Goal: Use online tool/utility: Utilize a website feature to perform a specific function

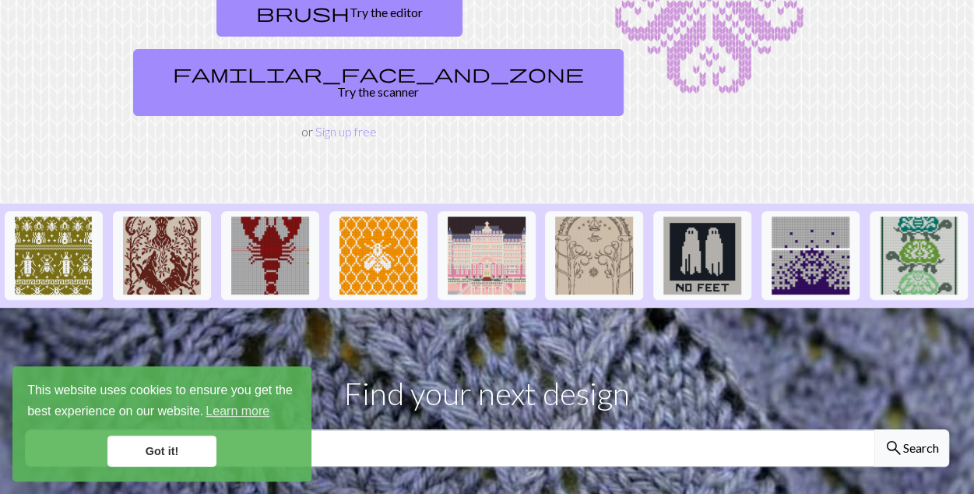
scroll to position [209, 0]
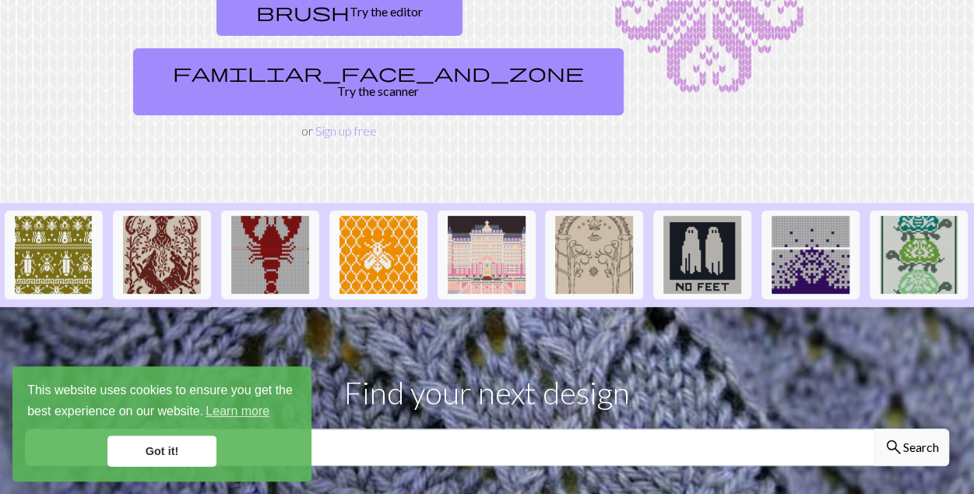
click at [186, 447] on link "Got it!" at bounding box center [161, 450] width 109 height 31
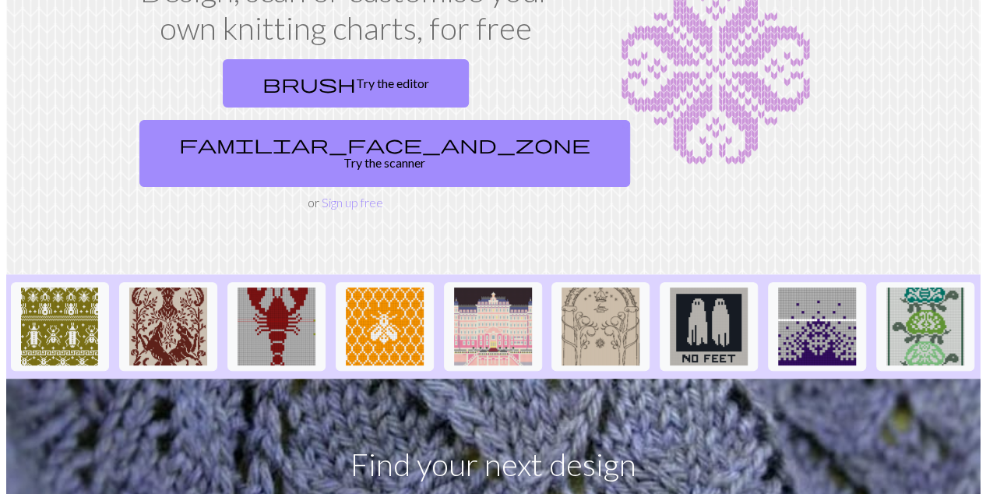
scroll to position [0, 0]
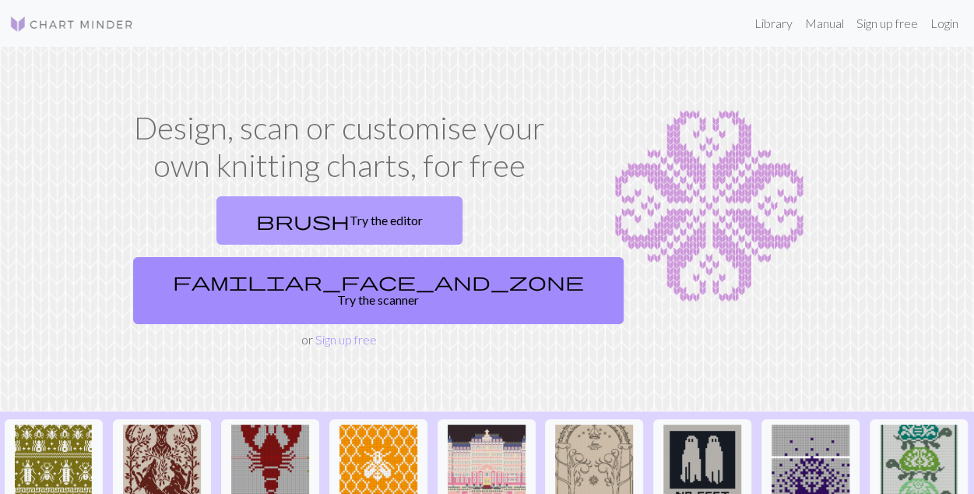
click at [256, 226] on span "brush" at bounding box center [302, 220] width 93 height 22
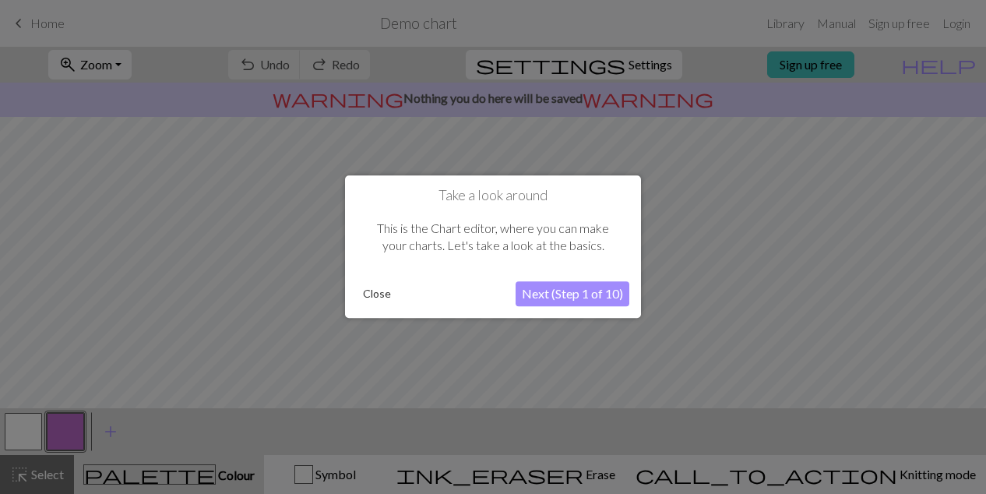
click at [548, 295] on button "Next (Step 1 of 10)" at bounding box center [573, 294] width 114 height 25
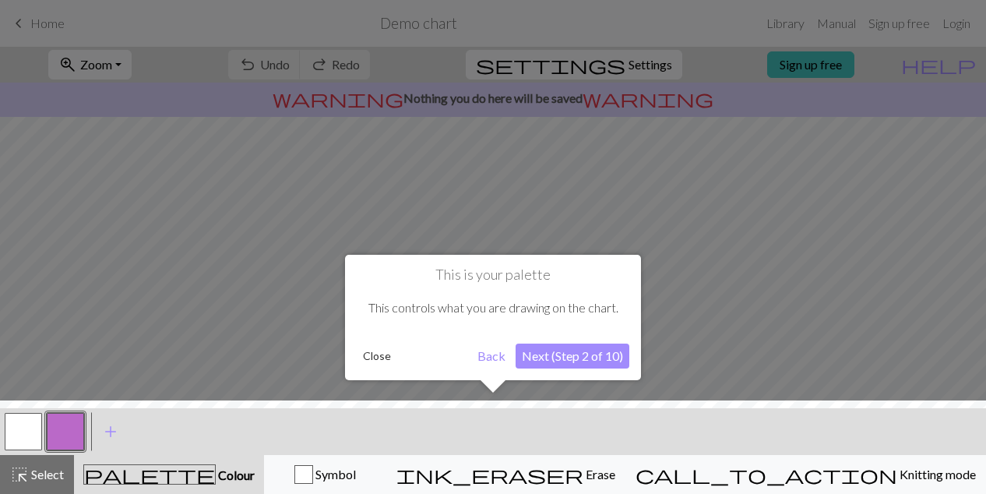
click at [561, 355] on button "Next (Step 2 of 10)" at bounding box center [573, 355] width 114 height 25
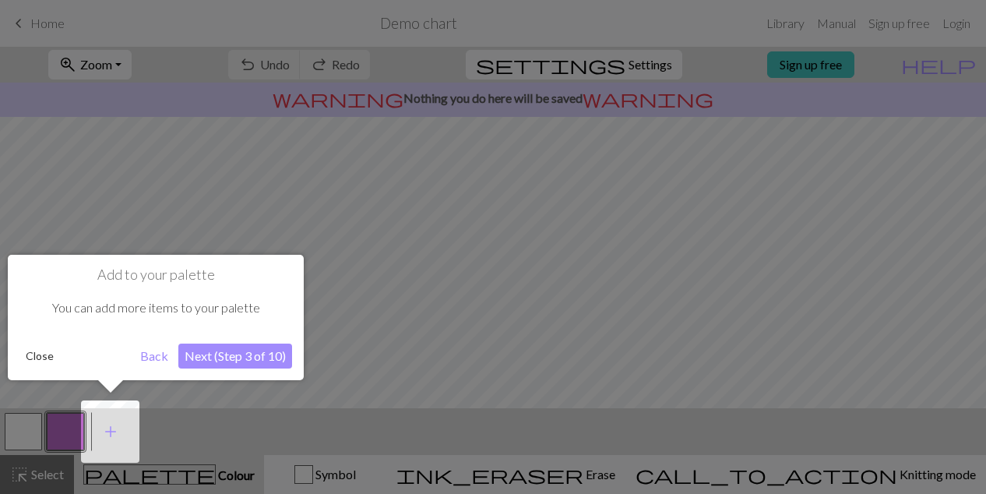
click at [266, 362] on button "Next (Step 3 of 10)" at bounding box center [235, 355] width 114 height 25
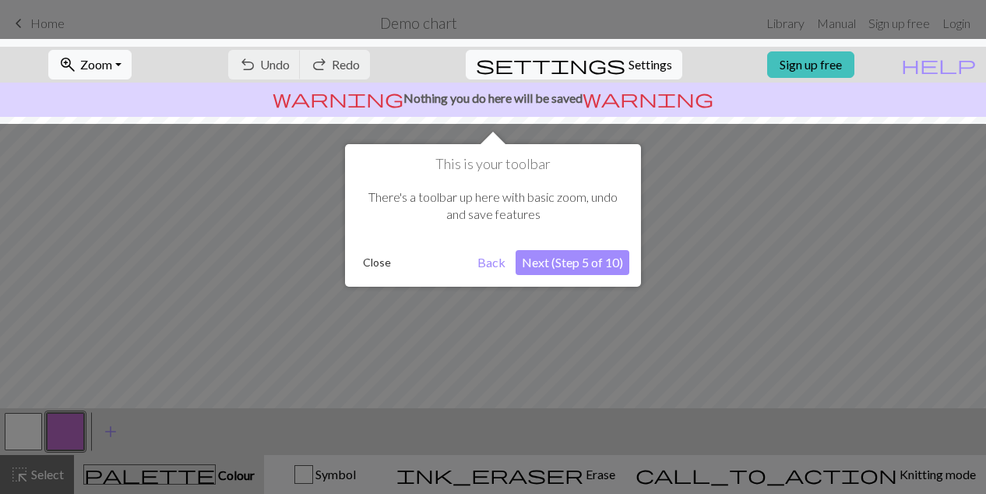
click at [573, 253] on button "Next (Step 5 of 10)" at bounding box center [573, 262] width 114 height 25
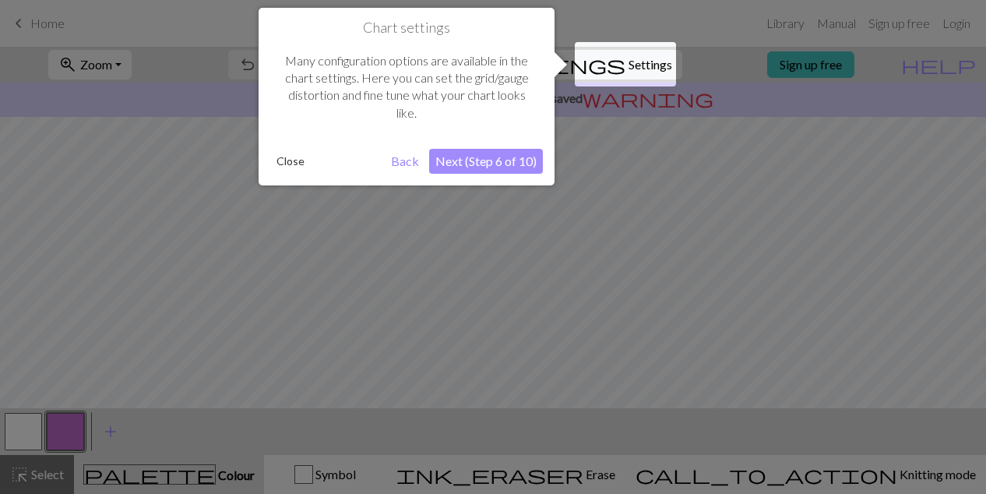
click at [508, 156] on button "Next (Step 6 of 10)" at bounding box center [486, 161] width 114 height 25
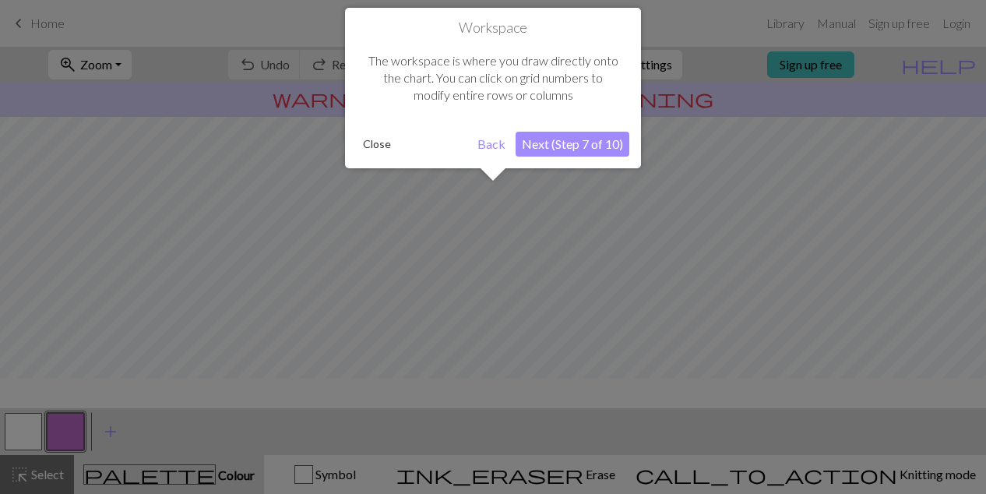
scroll to position [93, 0]
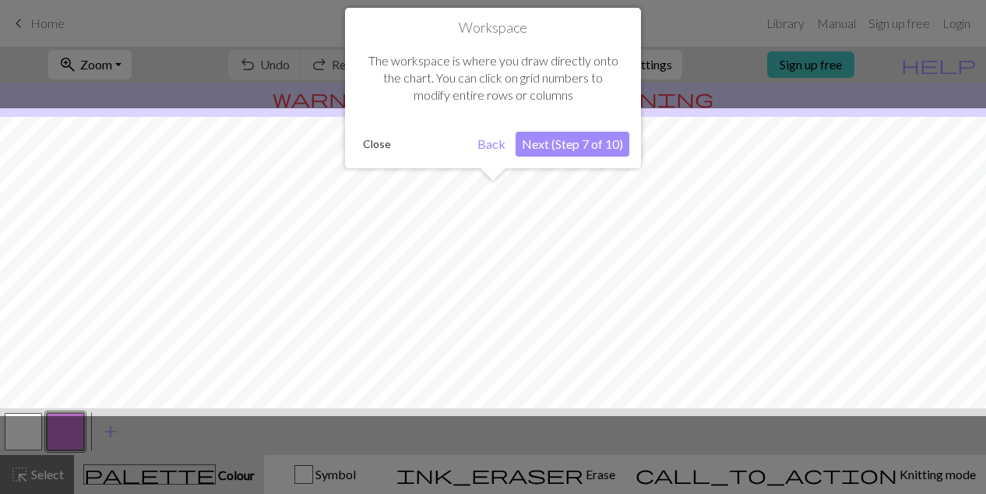
click at [575, 141] on button "Next (Step 7 of 10)" at bounding box center [573, 144] width 114 height 25
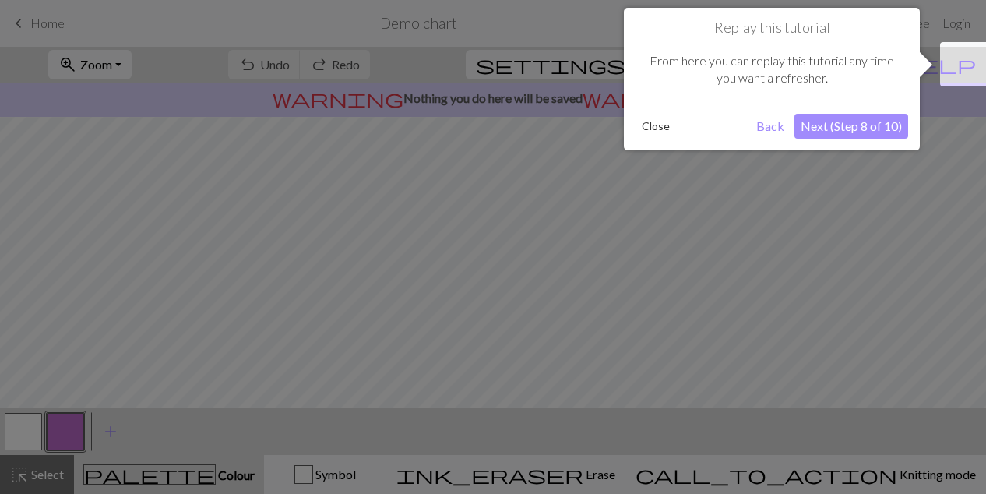
click at [825, 130] on button "Next (Step 8 of 10)" at bounding box center [851, 126] width 114 height 25
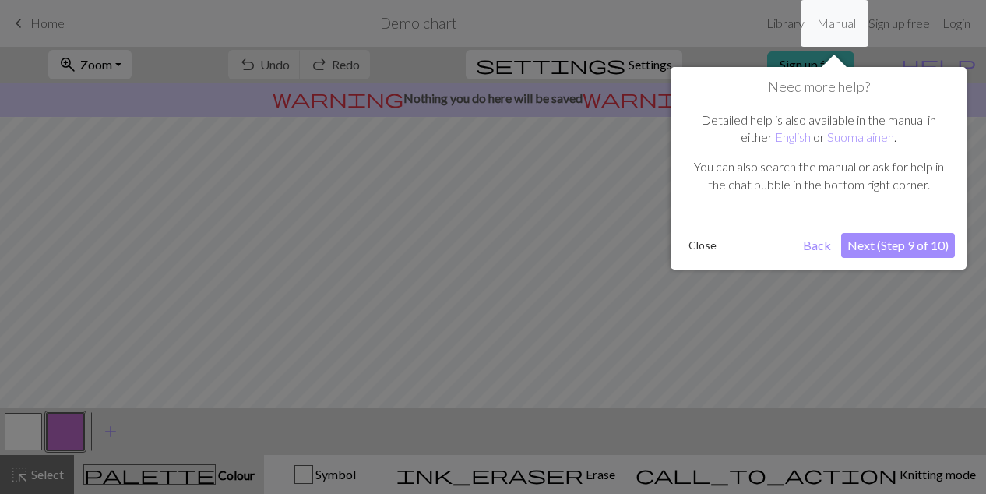
click at [884, 239] on button "Next (Step 9 of 10)" at bounding box center [898, 245] width 114 height 25
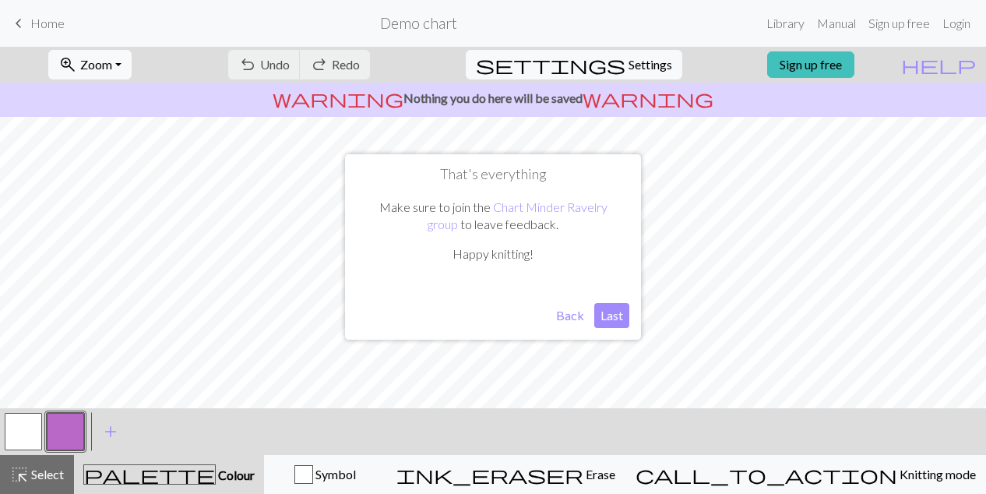
click at [606, 314] on button "Last" at bounding box center [611, 315] width 35 height 25
click at [821, 21] on link "Manual" at bounding box center [836, 23] width 51 height 31
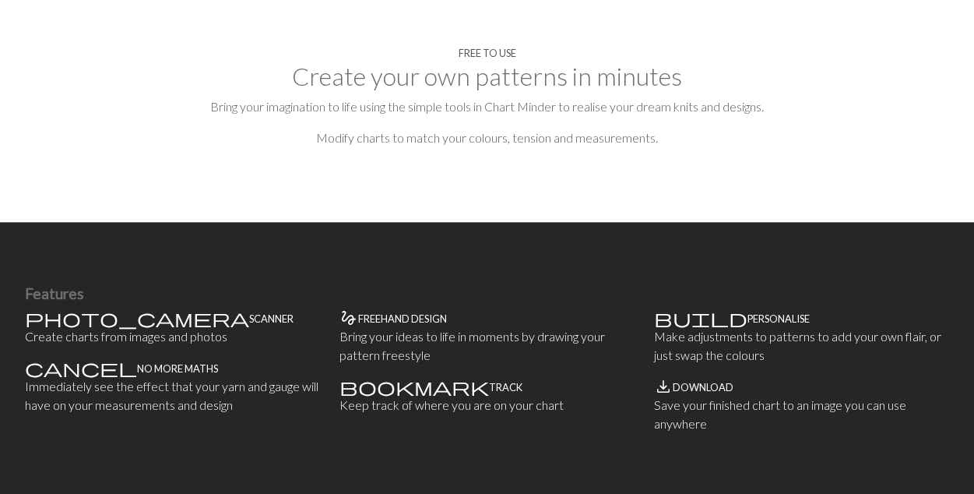
scroll to position [761, 0]
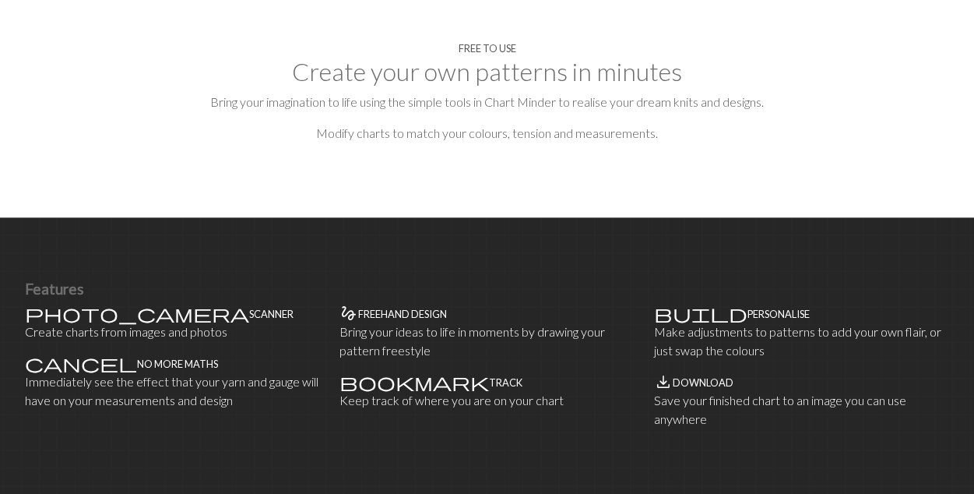
click at [249, 308] on h4 "Scanner" at bounding box center [271, 314] width 44 height 12
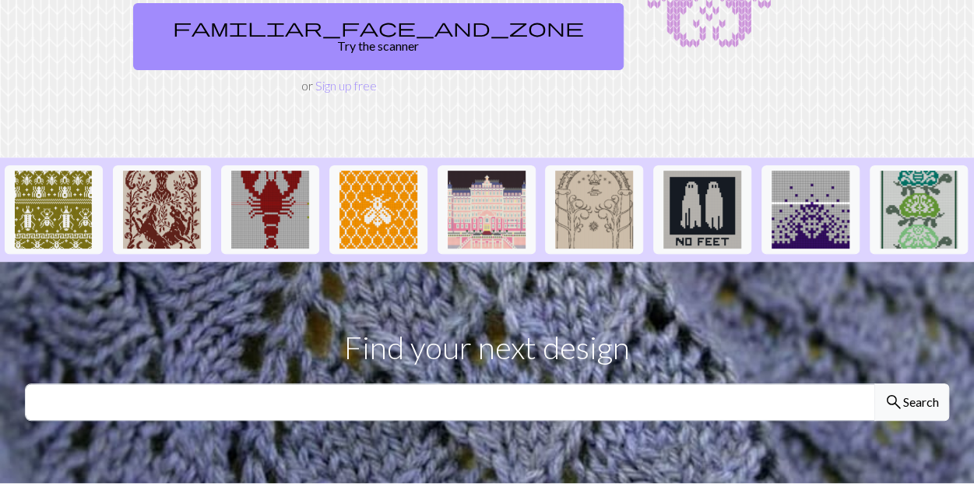
scroll to position [0, 0]
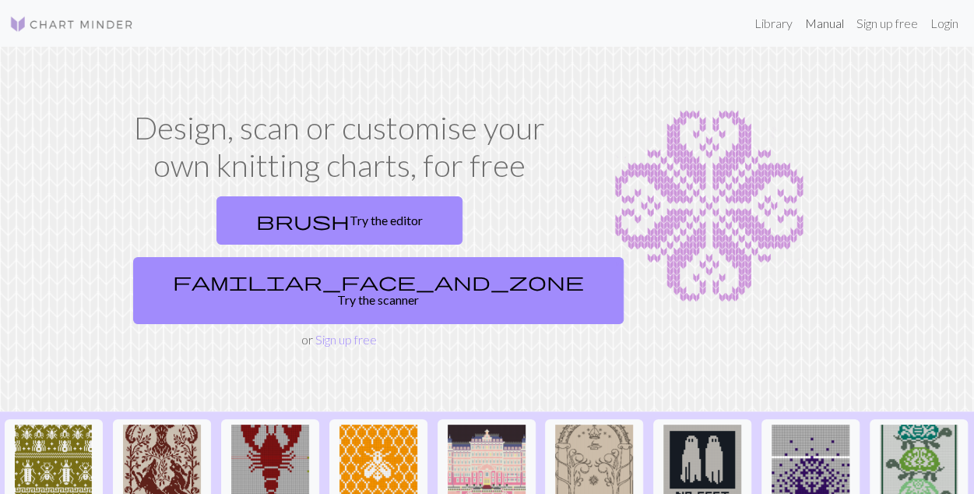
click at [805, 19] on link "Manual" at bounding box center [824, 23] width 51 height 31
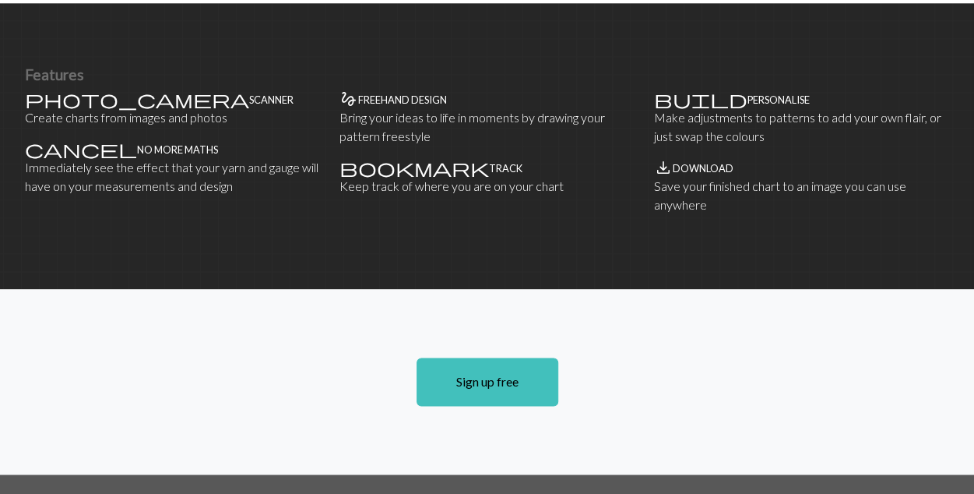
scroll to position [1177, 0]
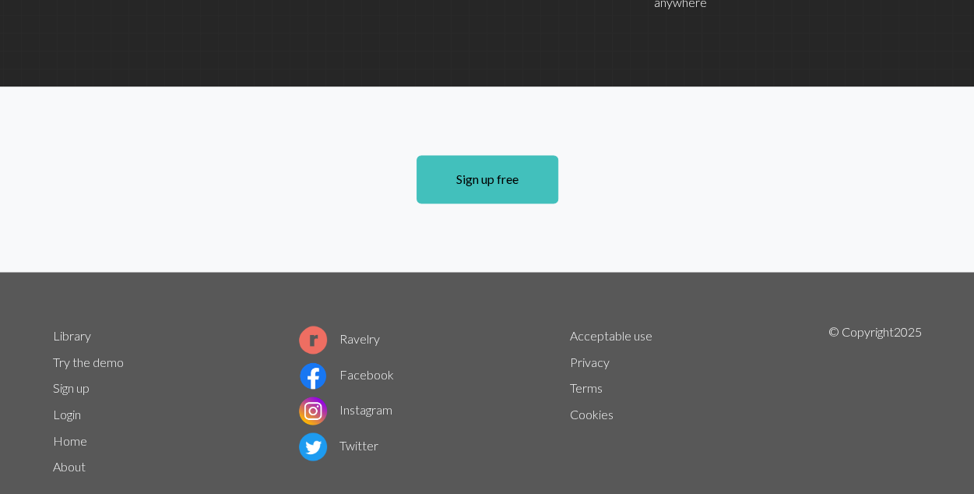
click at [59, 458] on link "About" at bounding box center [69, 465] width 33 height 15
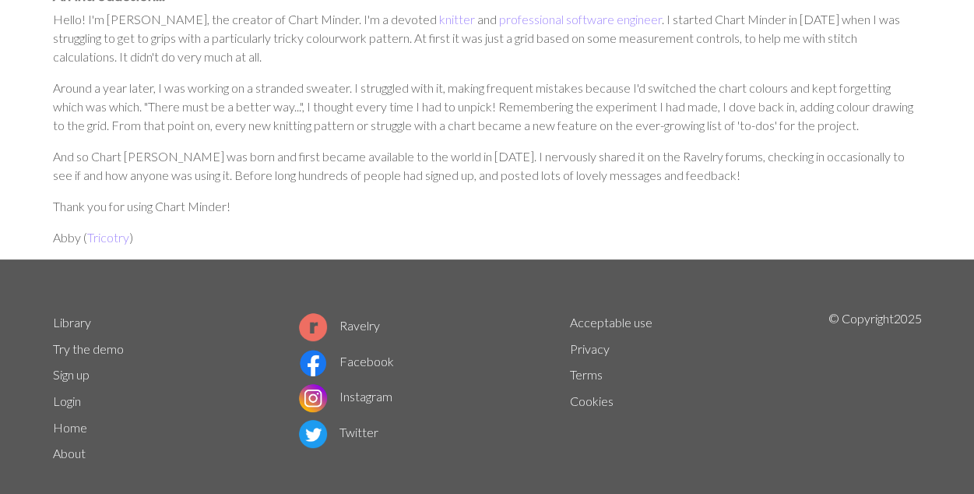
scroll to position [118, 0]
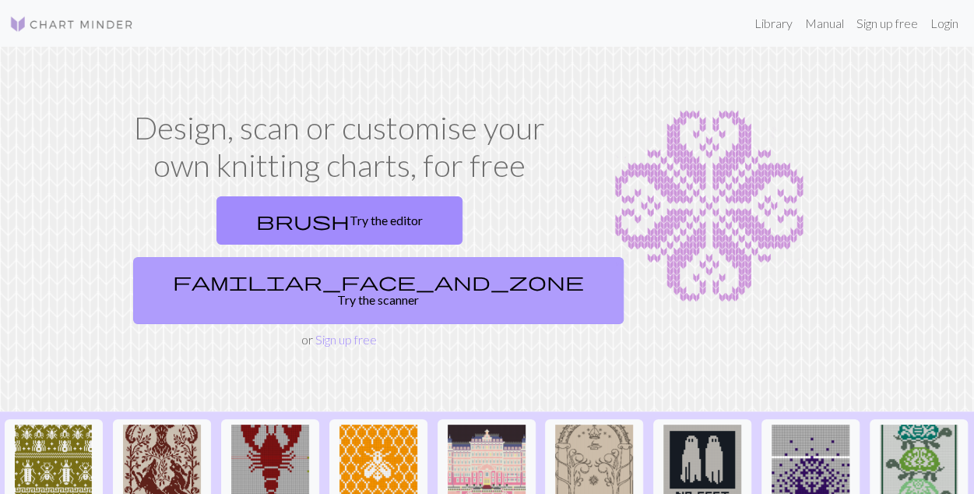
click at [414, 257] on link "familiar_face_and_zone Try the scanner" at bounding box center [378, 290] width 491 height 67
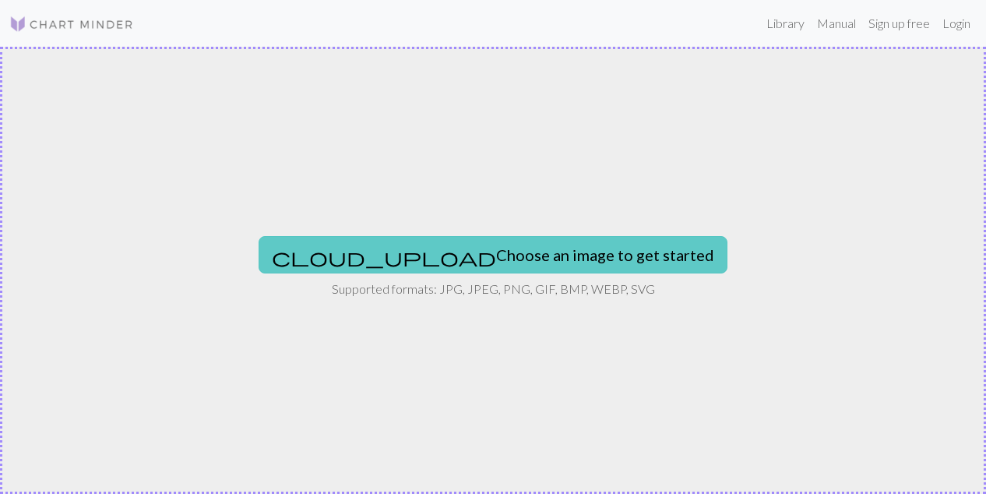
click at [436, 262] on button "cloud_upload Choose an image to get started" at bounding box center [493, 254] width 469 height 37
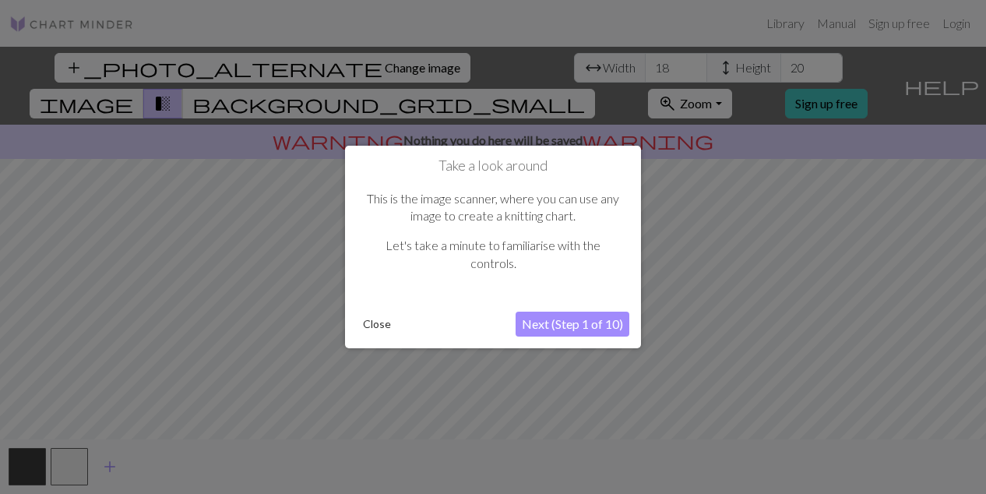
click at [606, 319] on button "Next (Step 1 of 10)" at bounding box center [573, 323] width 114 height 25
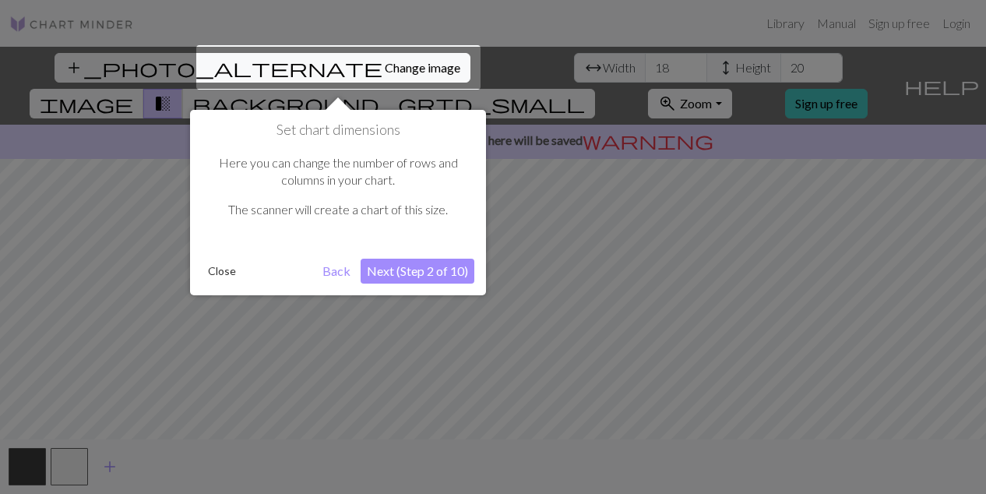
click at [420, 266] on button "Next (Step 2 of 10)" at bounding box center [418, 271] width 114 height 25
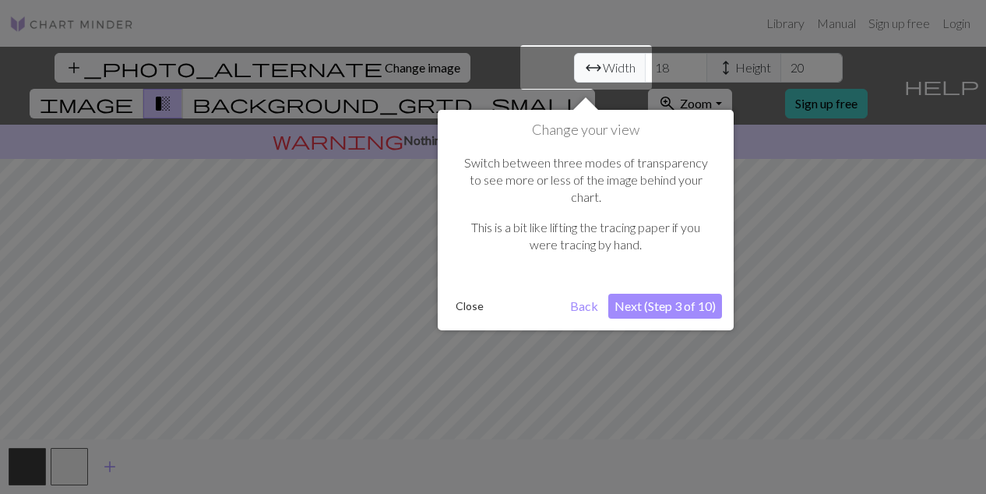
click at [653, 294] on button "Next (Step 3 of 10)" at bounding box center [665, 306] width 114 height 25
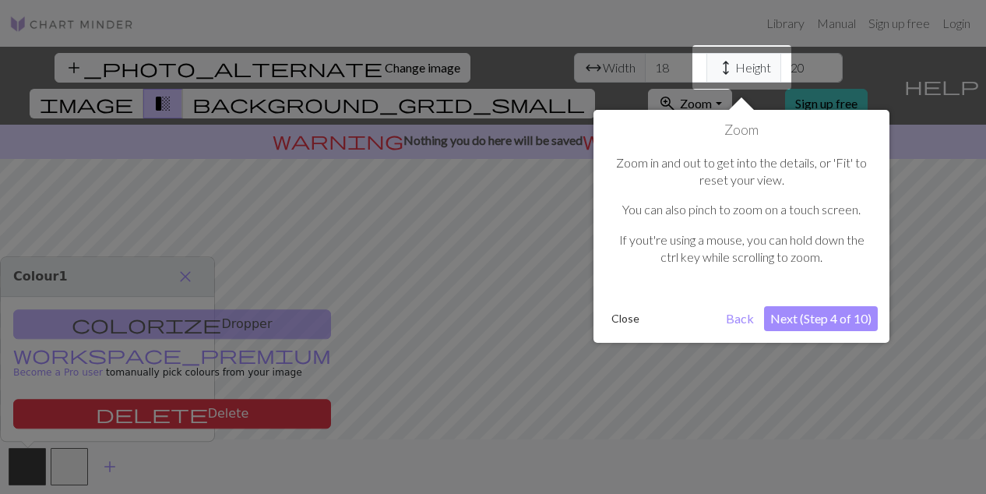
click at [852, 310] on button "Next (Step 4 of 10)" at bounding box center [821, 318] width 114 height 25
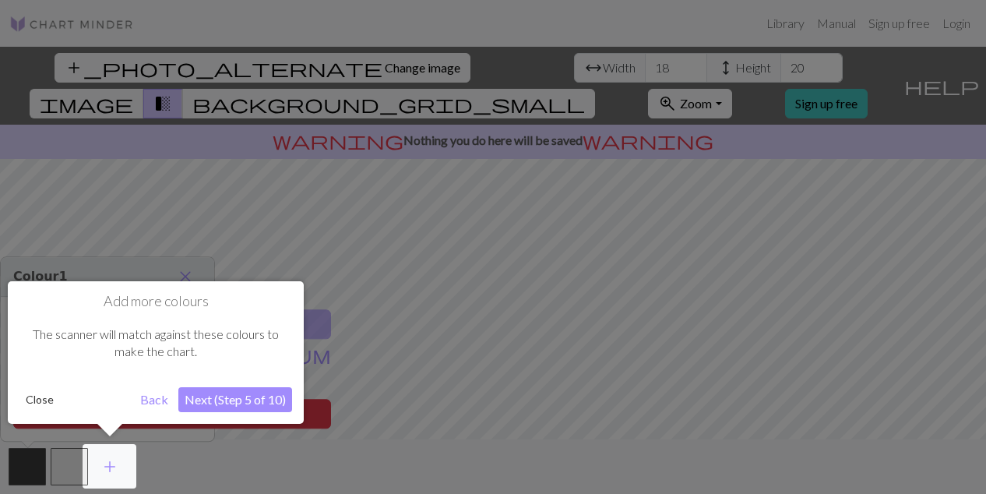
click at [219, 399] on button "Next (Step 5 of 10)" at bounding box center [235, 399] width 114 height 25
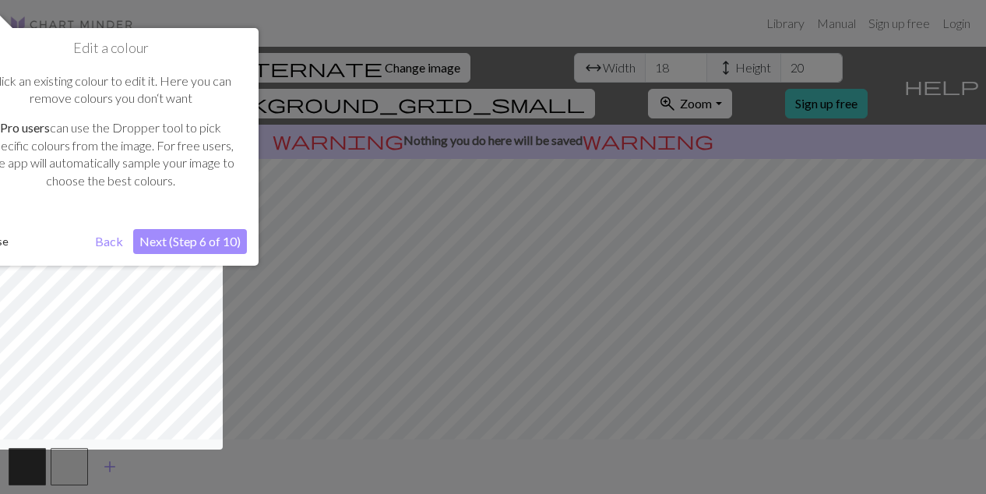
click at [220, 235] on button "Next (Step 6 of 10)" at bounding box center [190, 241] width 114 height 25
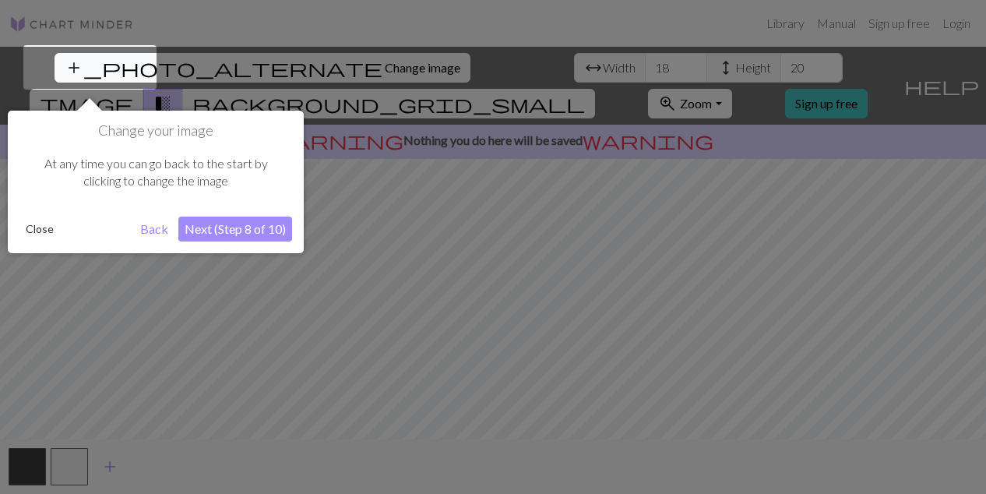
click at [220, 235] on button "Next (Step 8 of 10)" at bounding box center [235, 228] width 114 height 25
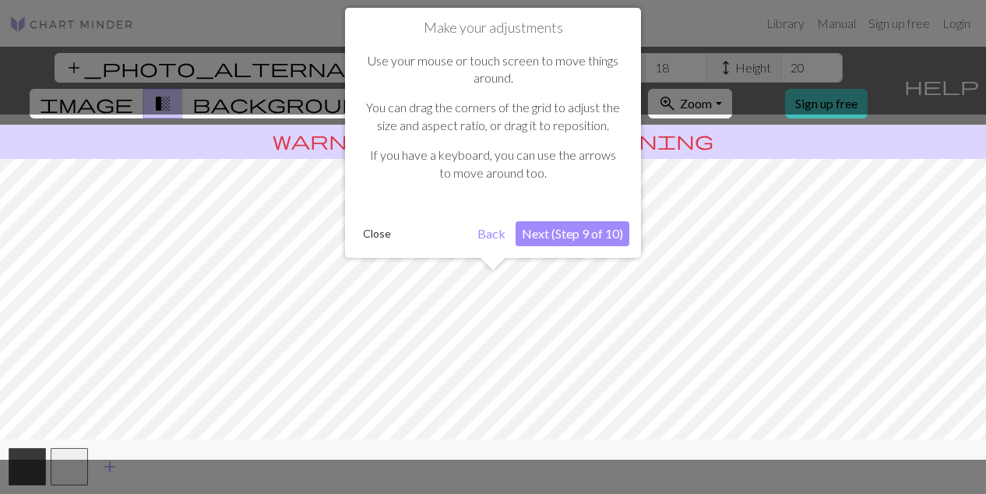
click at [540, 233] on button "Next (Step 9 of 10)" at bounding box center [573, 233] width 114 height 25
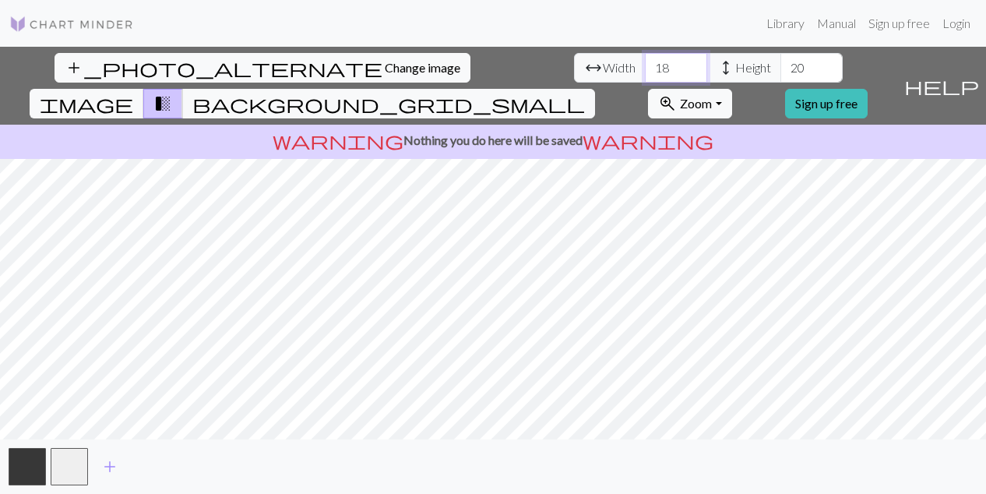
drag, startPoint x: 293, startPoint y: 68, endPoint x: 213, endPoint y: 84, distance: 81.1
click at [214, 84] on div "add_photo_alternate Change image arrow_range Width 18 height Height 20 image tr…" at bounding box center [448, 86] width 897 height 78
type input "35"
type input "40"
click at [62, 470] on button "button" at bounding box center [69, 466] width 37 height 37
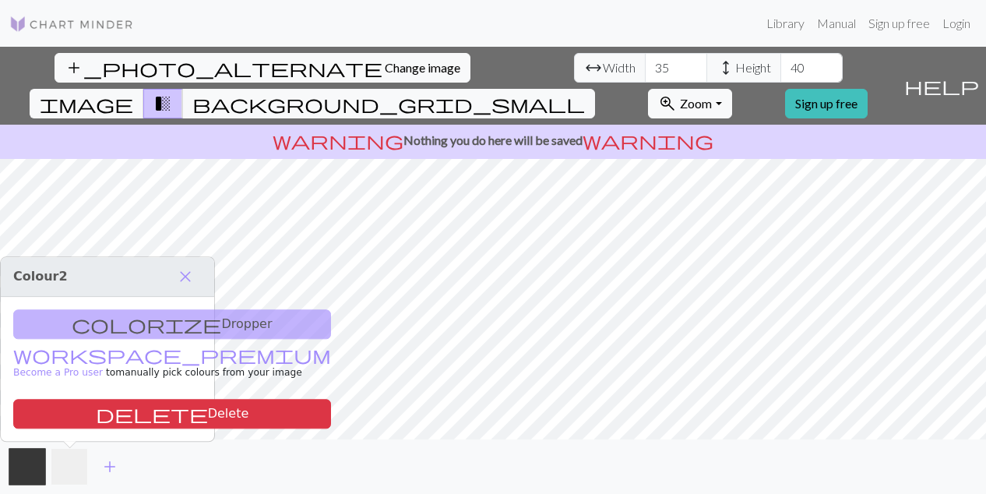
click at [79, 469] on button "button" at bounding box center [69, 466] width 37 height 37
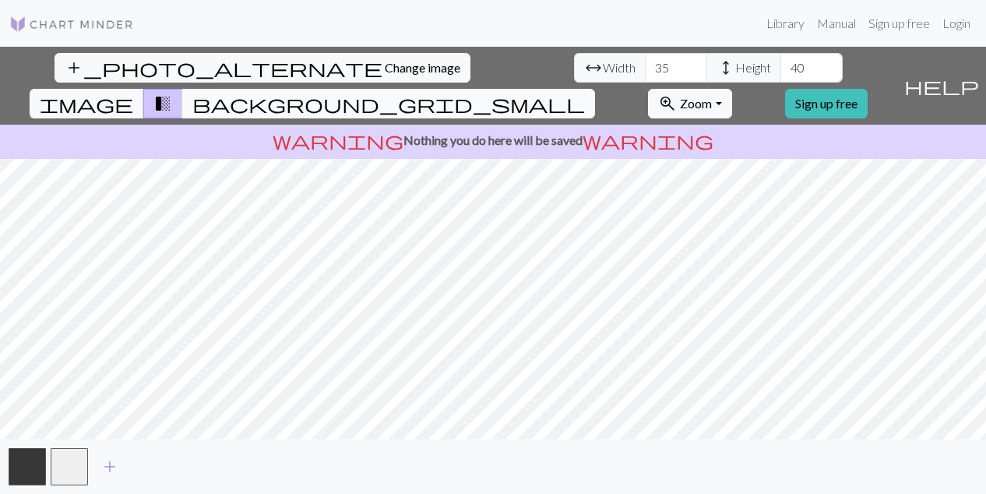
click at [585, 93] on span "background_grid_small" at bounding box center [388, 104] width 392 height 22
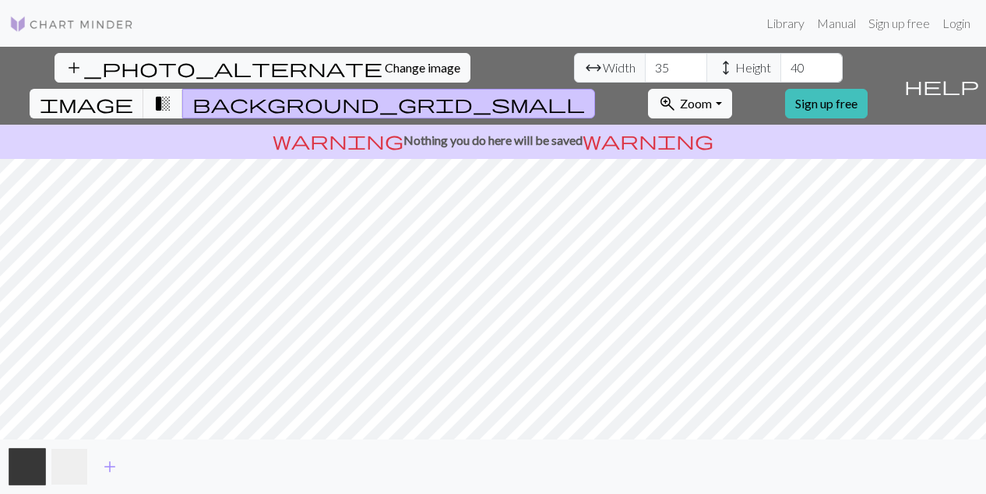
click at [75, 465] on button "button" at bounding box center [69, 466] width 37 height 37
